Goal: Find specific page/section: Find specific page/section

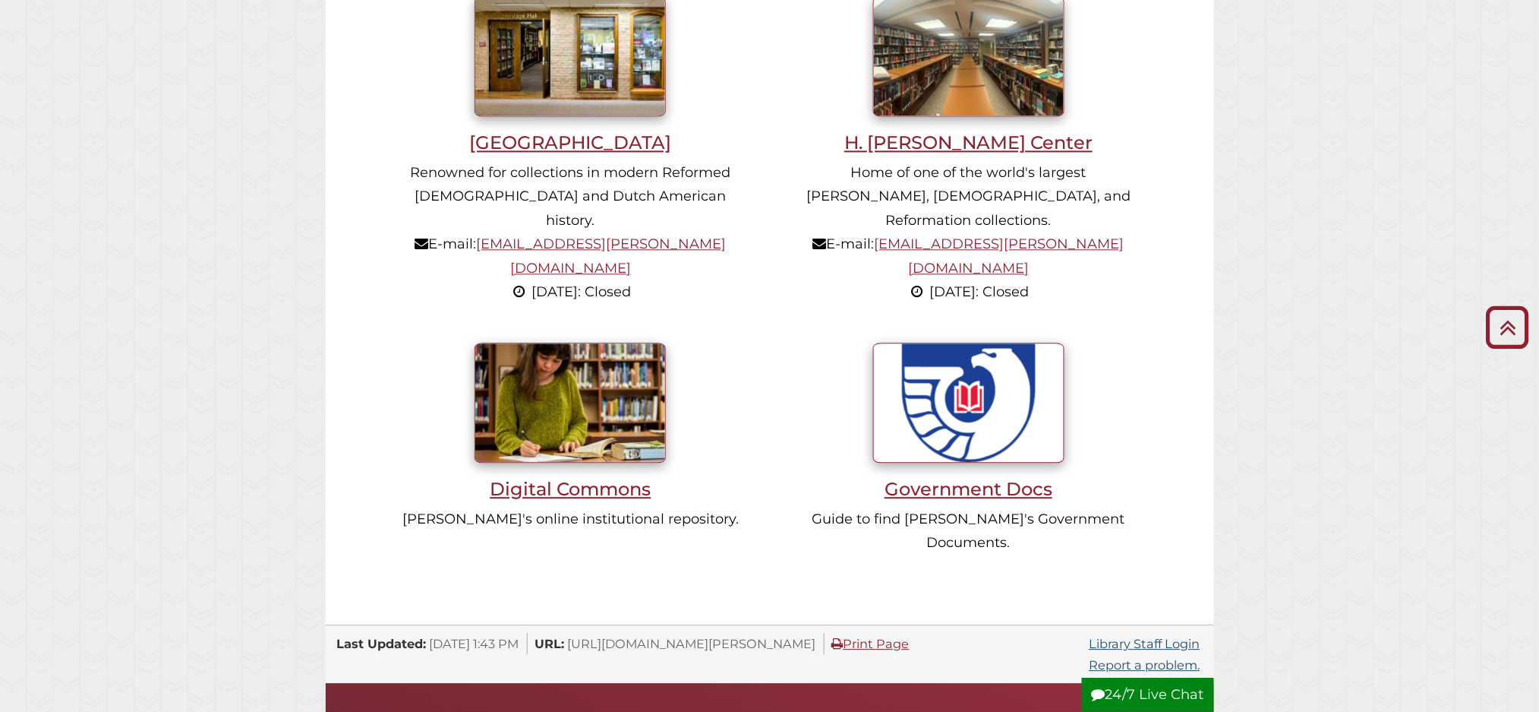
scroll to position [1590, 0]
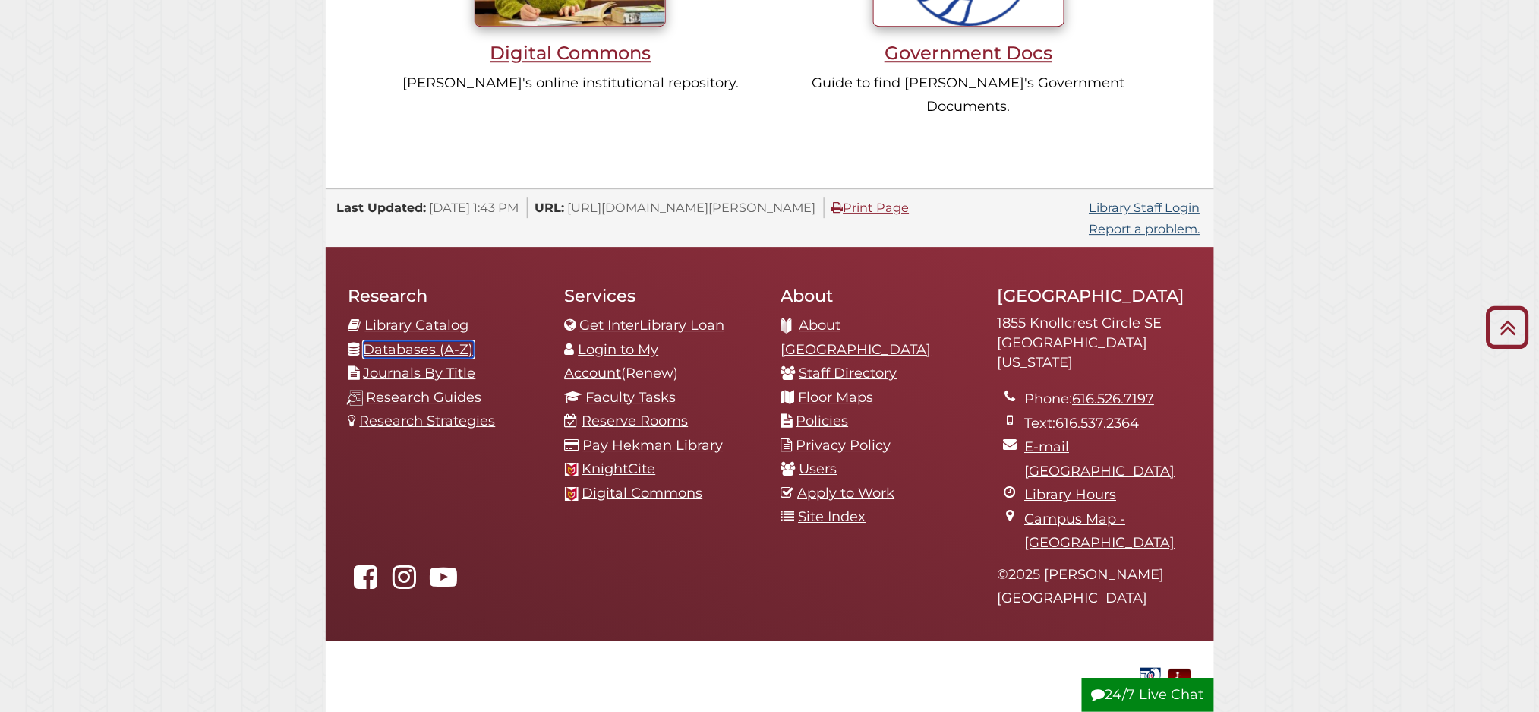
click at [405, 341] on link "Databases (A-Z)" at bounding box center [419, 349] width 110 height 17
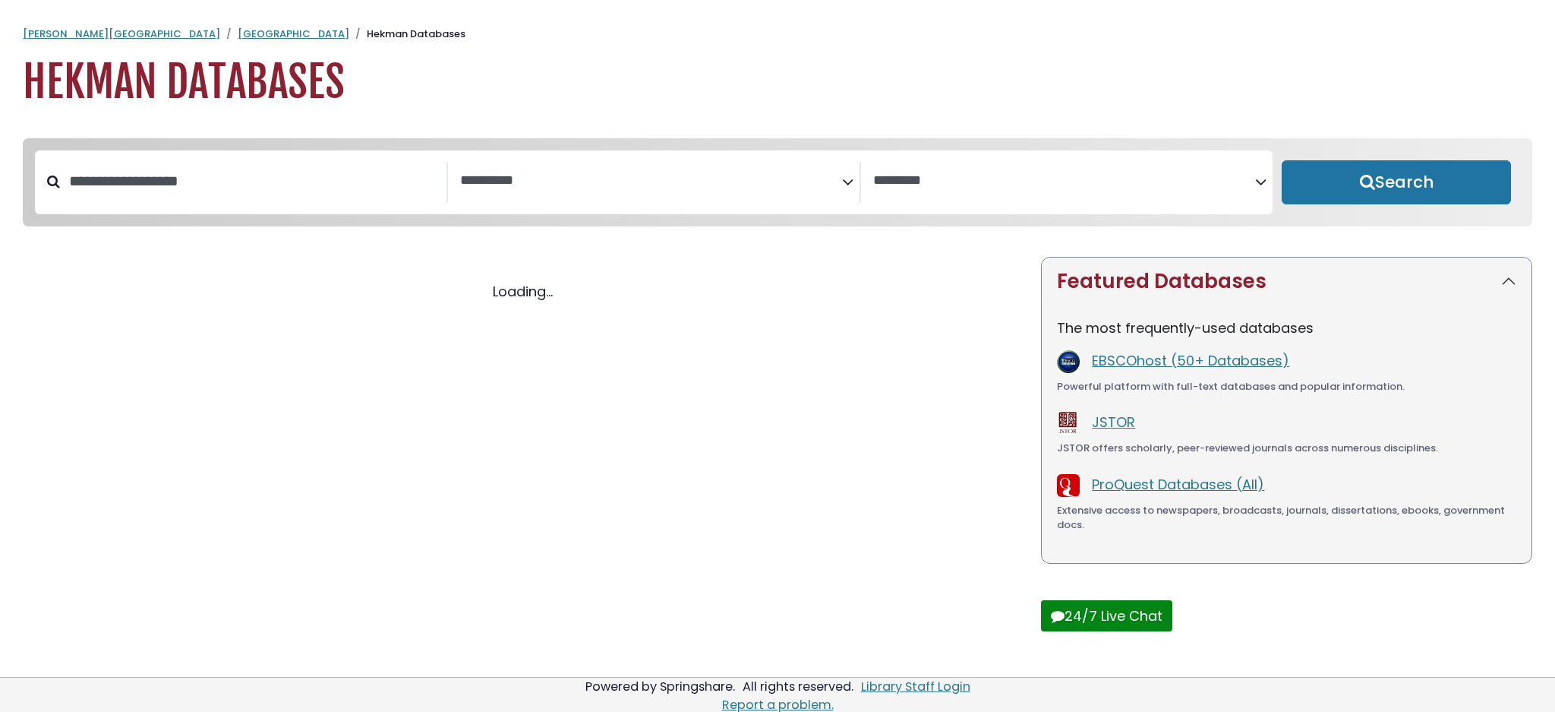
select select "Database Subject Filter"
select select "Database Vendors Filter"
select select "Database Subject Filter"
select select "Database Vendors Filter"
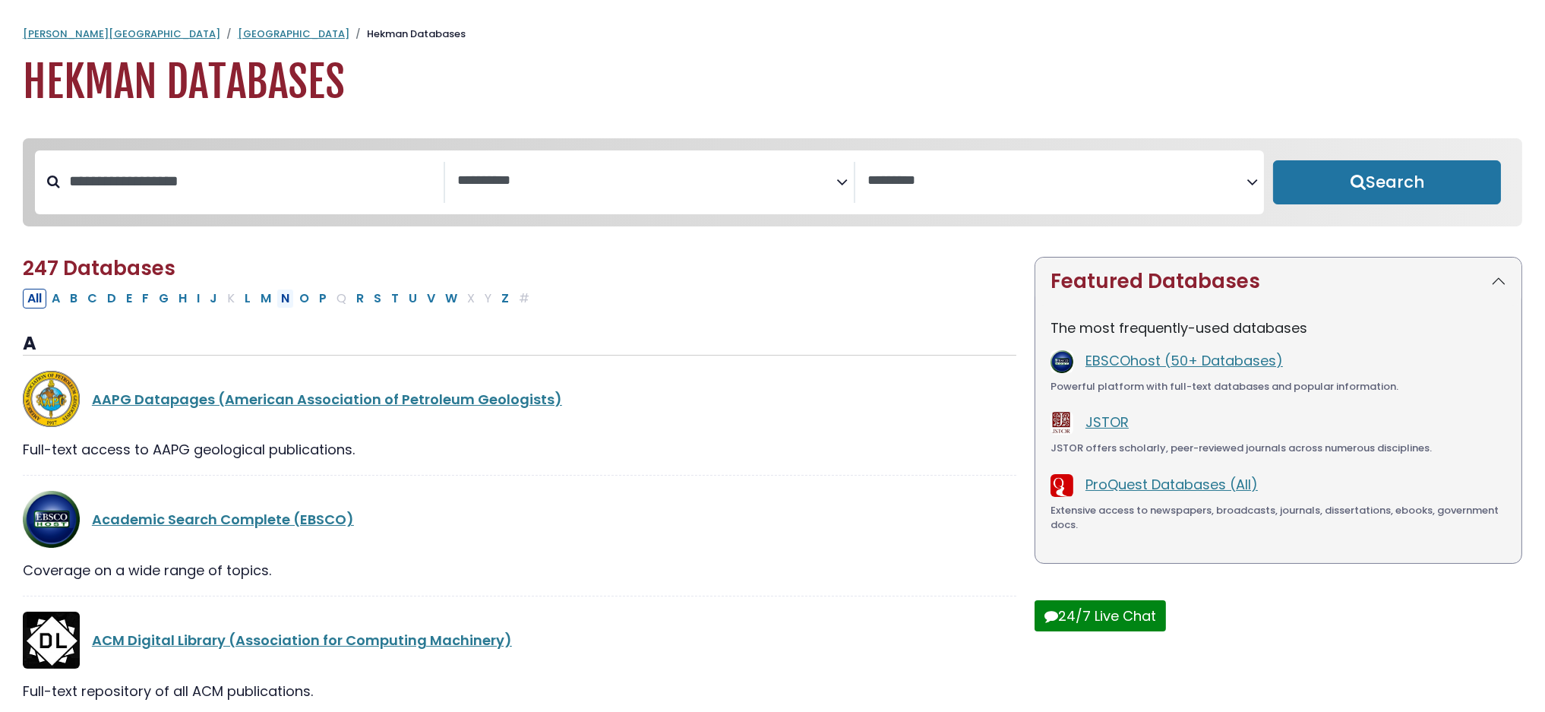
click at [285, 299] on button "N" at bounding box center [284, 299] width 17 height 20
select select "Database Subject Filter"
select select "Database Vendors Filter"
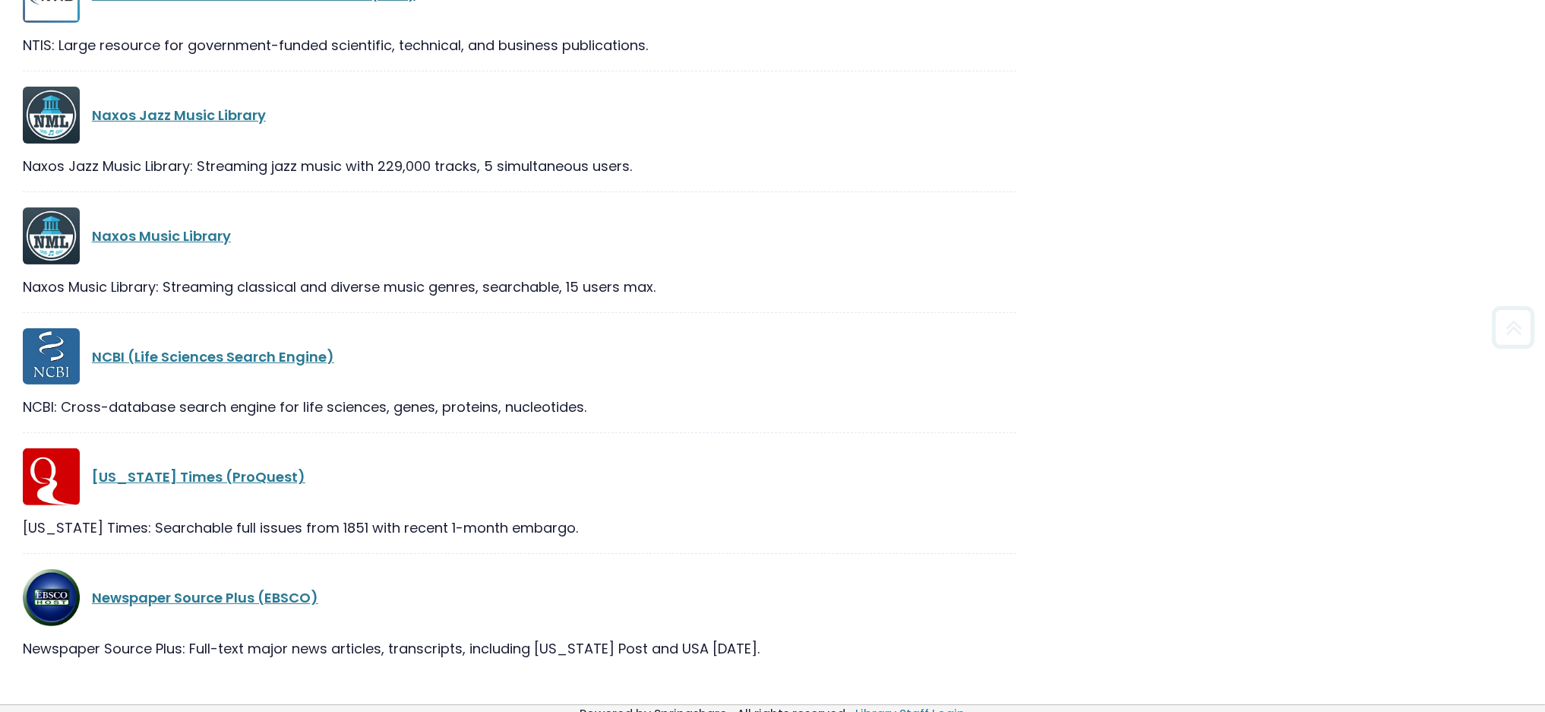
scroll to position [1074, 0]
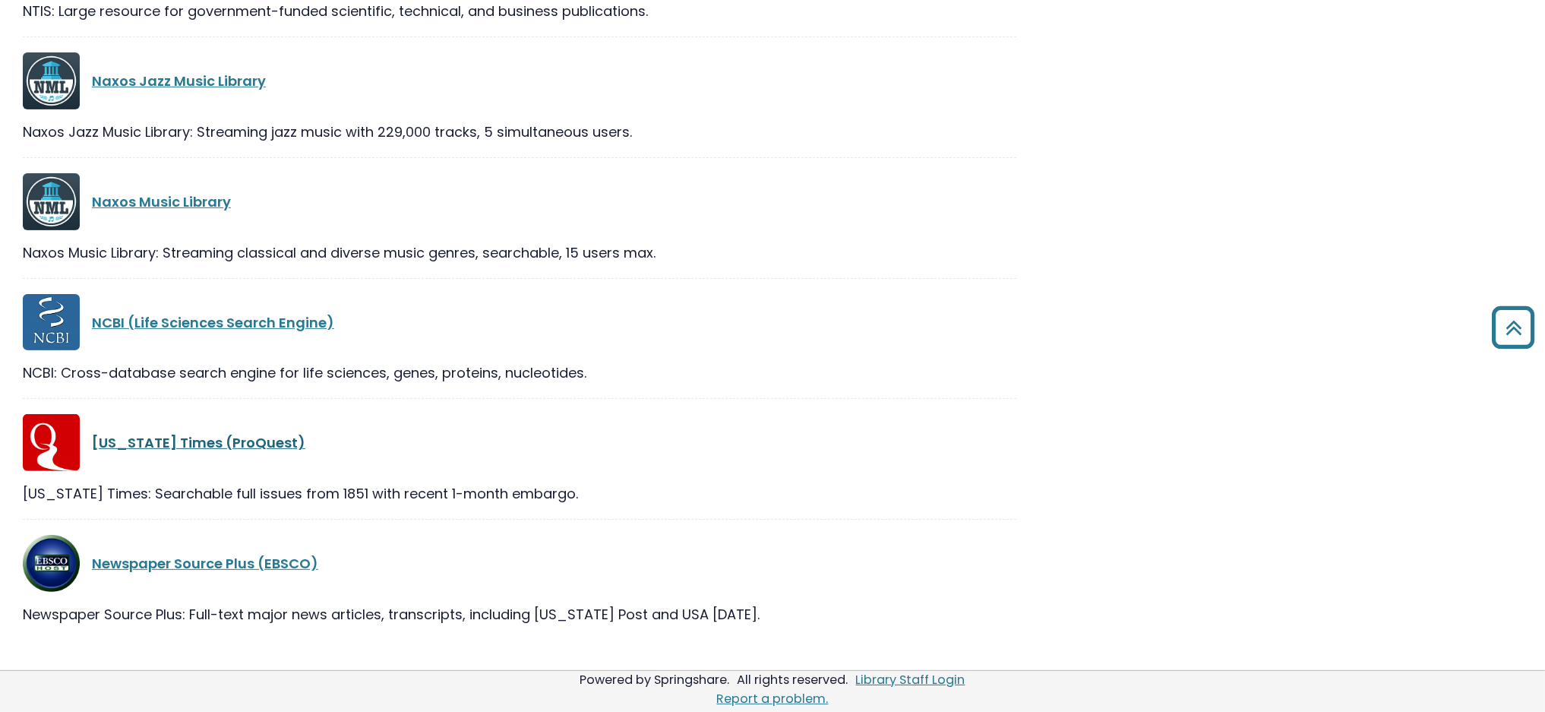
click at [251, 445] on link "New York Times (ProQuest)" at bounding box center [198, 442] width 213 height 19
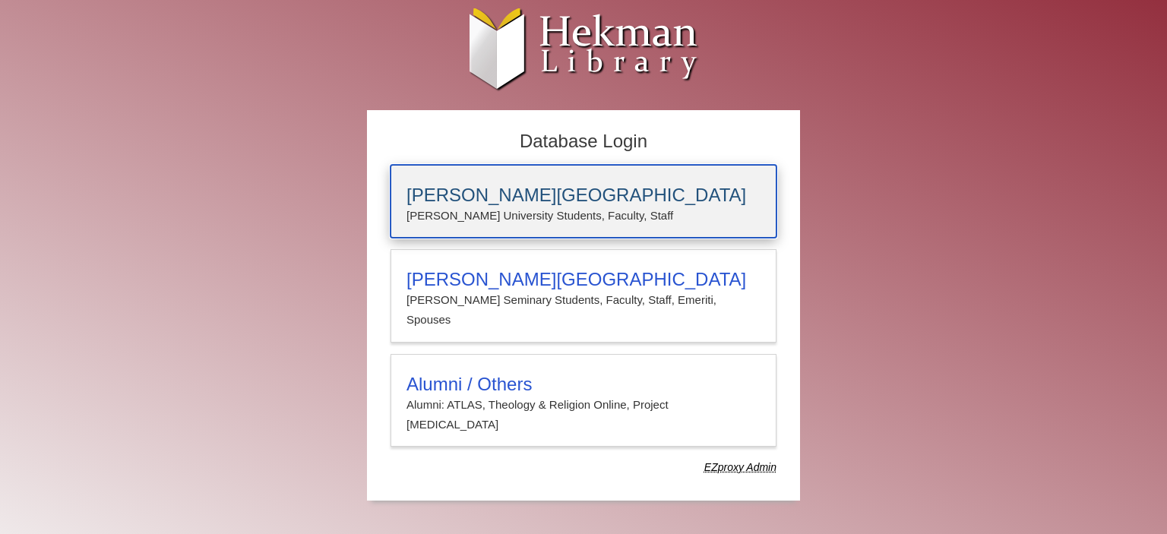
click at [557, 191] on h3 "[PERSON_NAME][GEOGRAPHIC_DATA]" at bounding box center [583, 195] width 354 height 21
